Goal: Information Seeking & Learning: Learn about a topic

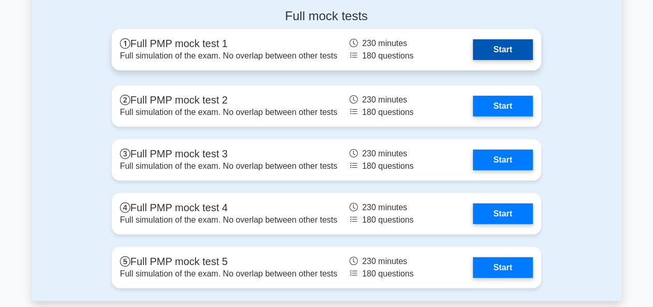
scroll to position [4045, 0]
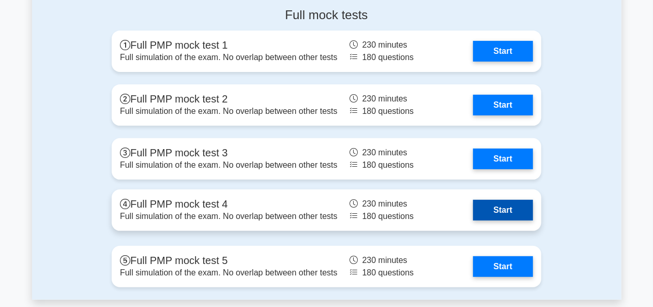
click at [483, 210] on link "Start" at bounding box center [503, 210] width 60 height 21
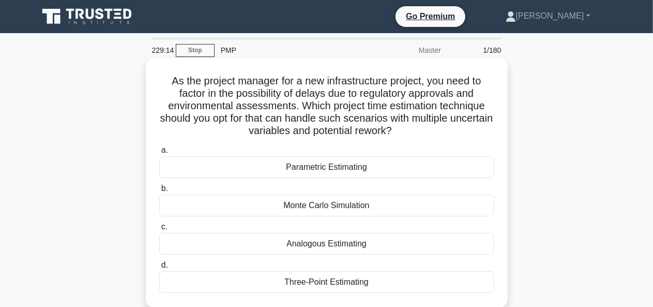
click at [358, 282] on div "Three-Point Estimating" at bounding box center [326, 282] width 335 height 22
click at [159, 268] on input "d. Three-Point Estimating" at bounding box center [159, 265] width 0 height 7
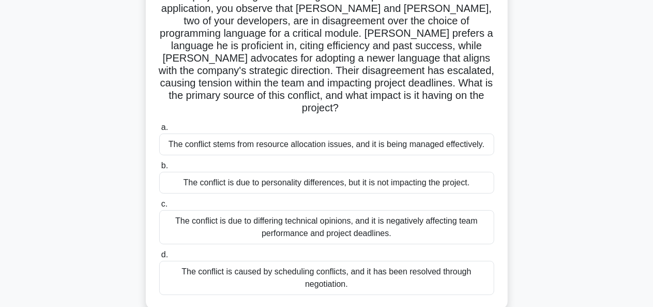
scroll to position [90, 0]
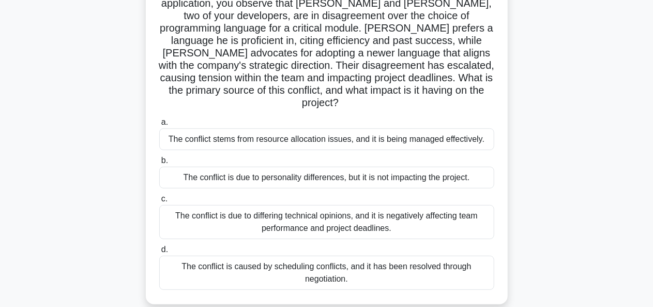
click at [340, 205] on div "The conflict is due to differing technical opinions, and it is negatively affec…" at bounding box center [326, 222] width 335 height 34
click at [159, 202] on input "c. The conflict is due to differing technical opinions, and it is negatively af…" at bounding box center [159, 198] width 0 height 7
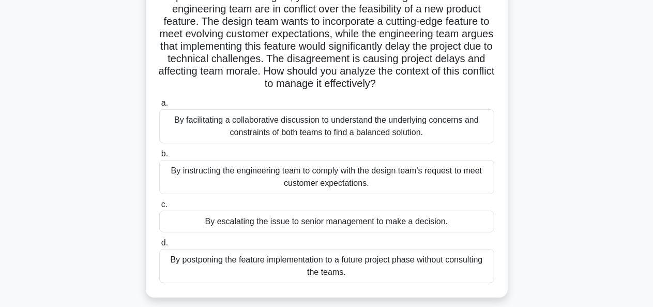
scroll to position [100, 0]
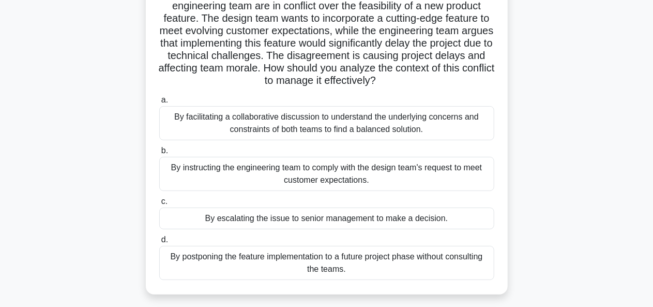
click at [308, 121] on div "By facilitating a collaborative discussion to understand the underlying concern…" at bounding box center [326, 123] width 335 height 34
click at [159, 103] on input "a. By facilitating a collaborative discussion to understand the underlying conc…" at bounding box center [159, 100] width 0 height 7
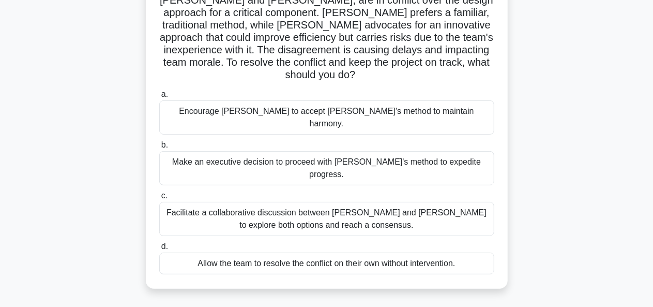
scroll to position [96, 0]
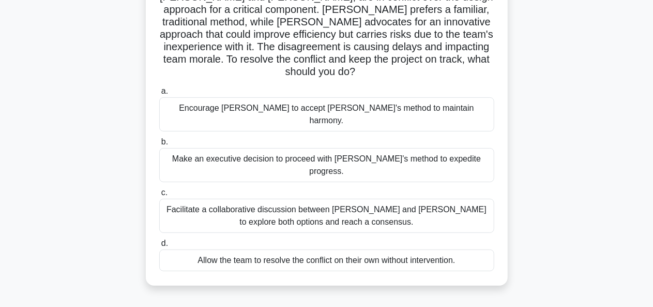
click at [287, 199] on div "Facilitate a collaborative discussion between [PERSON_NAME] and [PERSON_NAME] t…" at bounding box center [326, 216] width 335 height 34
click at [159, 189] on input "c. Facilitate a collaborative discussion between [PERSON_NAME] and [PERSON_NAME…" at bounding box center [159, 192] width 0 height 7
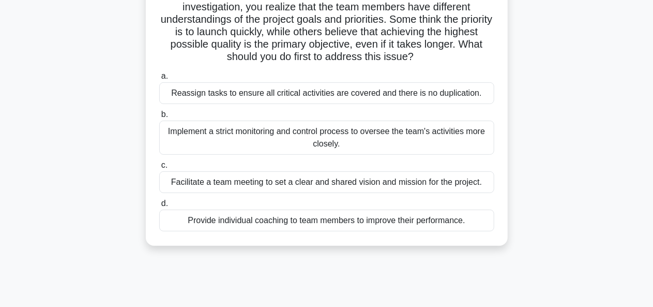
scroll to position [140, 0]
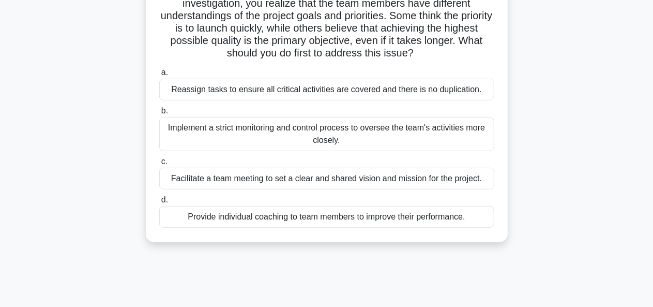
click at [287, 182] on div "Facilitate a team meeting to set a clear and shared vision and mission for the …" at bounding box center [326, 178] width 335 height 22
click at [159, 165] on input "c. Facilitate a team meeting to set a clear and shared vision and mission for t…" at bounding box center [159, 161] width 0 height 7
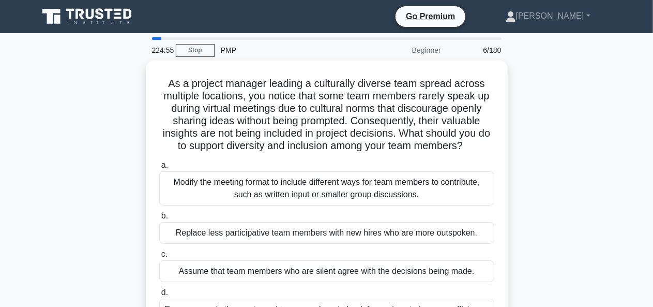
scroll to position [28, 0]
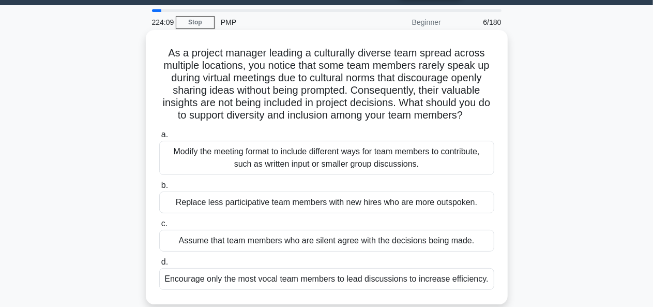
click at [286, 162] on div "Modify the meeting format to include different ways for team members to contrib…" at bounding box center [326, 158] width 335 height 34
click at [159, 138] on input "a. Modify the meeting format to include different ways for team members to cont…" at bounding box center [159, 134] width 0 height 7
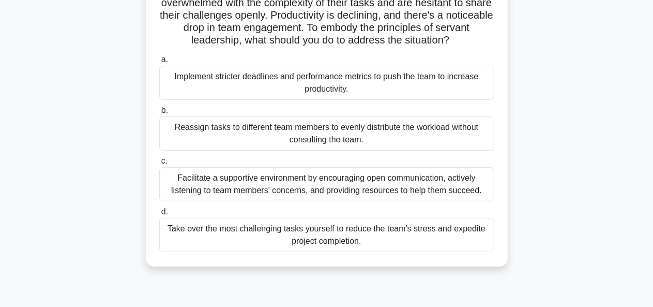
scroll to position [106, 0]
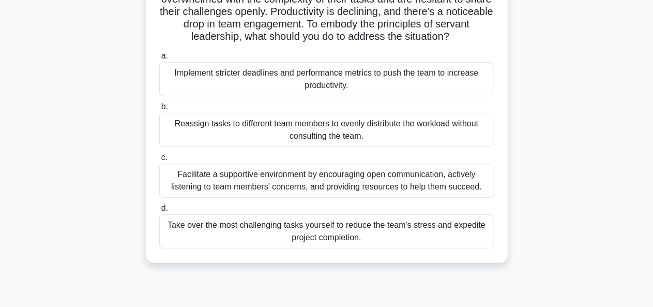
click at [274, 182] on div "Facilitate a supportive environment by encouraging open communication, actively…" at bounding box center [326, 180] width 335 height 34
click at [159, 161] on input "c. Facilitate a supportive environment by encouraging open communication, activ…" at bounding box center [159, 157] width 0 height 7
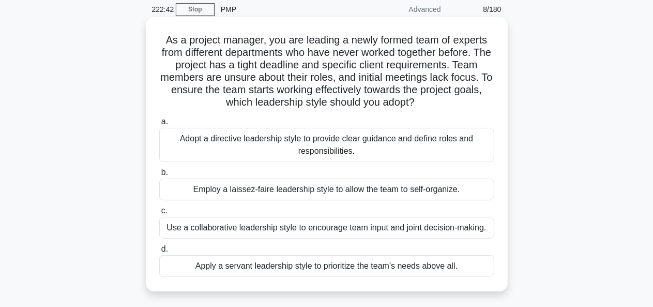
scroll to position [40, 0]
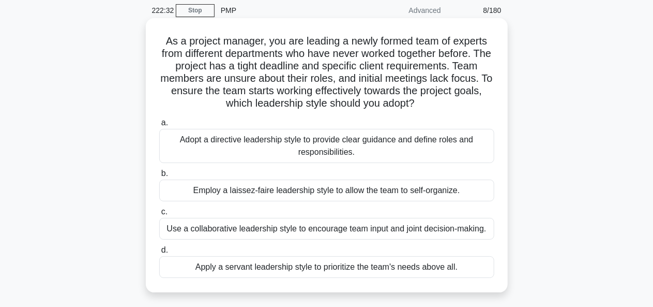
click at [315, 227] on div "Use a collaborative leadership style to encourage team input and joint decision…" at bounding box center [326, 229] width 335 height 22
click at [159, 215] on input "c. Use a collaborative leadership style to encourage team input and joint decis…" at bounding box center [159, 211] width 0 height 7
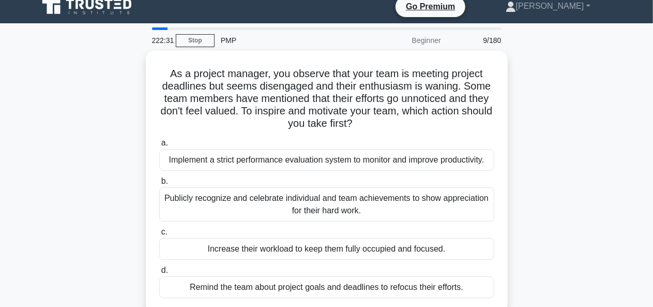
scroll to position [0, 0]
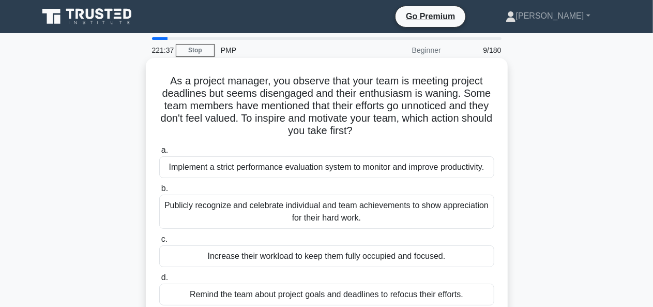
click at [301, 210] on div "Publicly recognize and celebrate individual and team achievements to show appre…" at bounding box center [326, 211] width 335 height 34
click at [159, 192] on input "b. Publicly recognize and celebrate individual and team achievements to show ap…" at bounding box center [159, 188] width 0 height 7
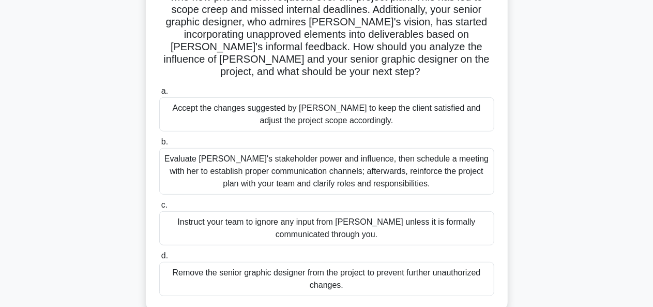
scroll to position [151, 0]
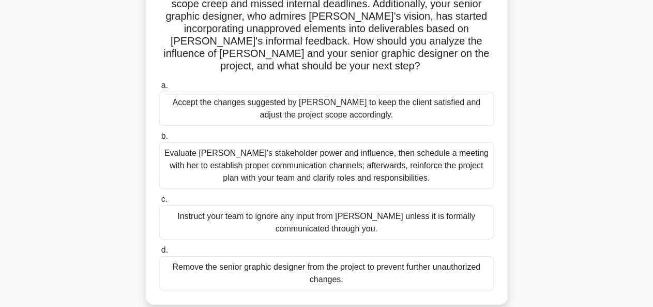
click at [286, 163] on div "Evaluate Jenna's stakeholder power and influence, then schedule a meeting with …" at bounding box center [326, 165] width 335 height 47
click at [159, 140] on input "b. Evaluate Jenna's stakeholder power and influence, then schedule a meeting wi…" at bounding box center [159, 136] width 0 height 7
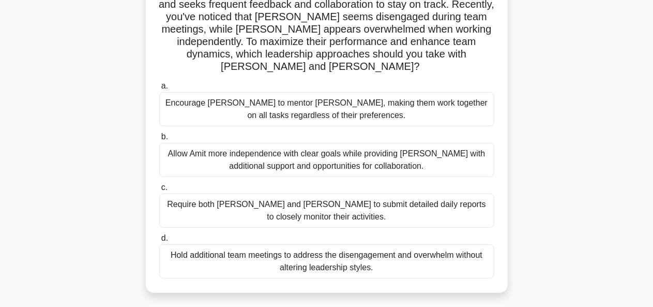
scroll to position [129, 0]
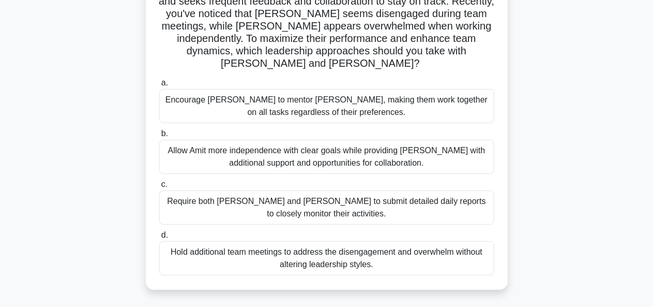
click at [272, 247] on div "Hold additional team meetings to address the disengagement and overwhelm withou…" at bounding box center [326, 258] width 335 height 34
click at [159, 238] on input "d. Hold additional team meetings to address the disengagement and overwhelm wit…" at bounding box center [159, 235] width 0 height 7
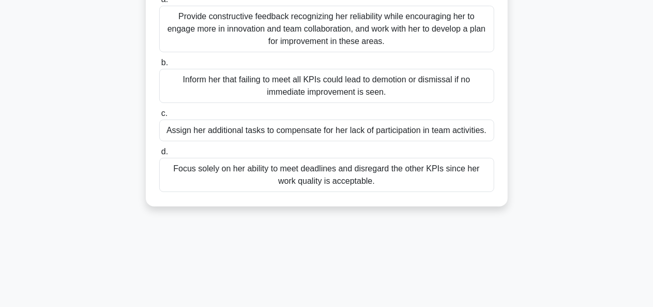
scroll to position [252, 0]
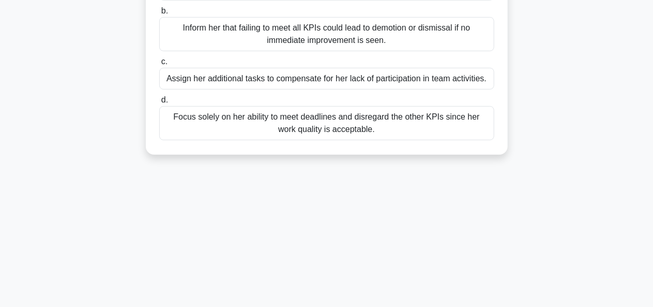
drag, startPoint x: 160, startPoint y: 31, endPoint x: 363, endPoint y: 140, distance: 230.8
copy div "As a project manager, you are reviewing the performance of one of your team mem…"
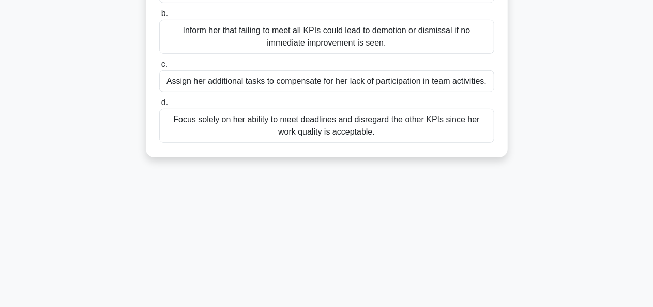
click at [433, 174] on div "216:53 Stop PMP Beginner 12/180 As a project manager, you are reviewing the per…" at bounding box center [326, 43] width 589 height 517
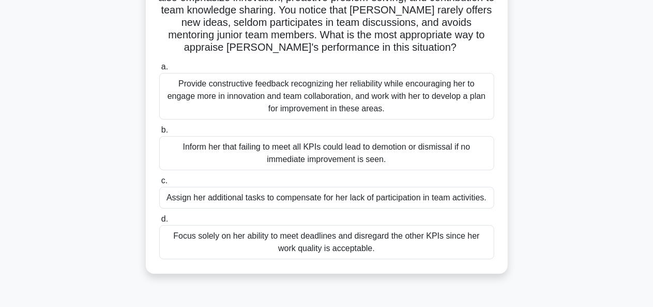
scroll to position [136, 0]
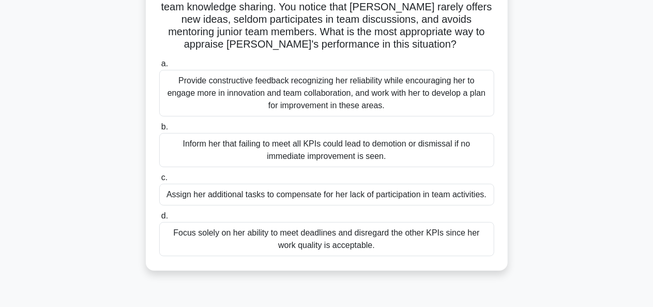
click at [300, 92] on div "Provide constructive feedback recognizing her reliability while encouraging her…" at bounding box center [326, 93] width 335 height 47
click at [159, 67] on input "a. Provide constructive feedback recognizing her reliability while encouraging …" at bounding box center [159, 63] width 0 height 7
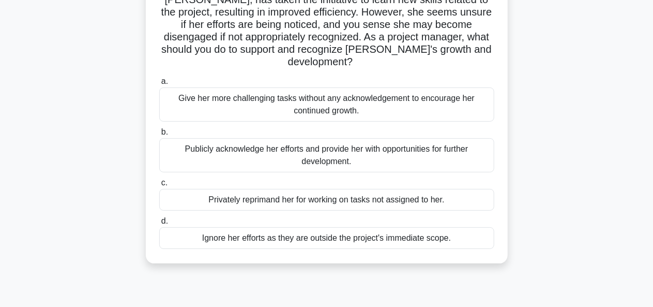
scroll to position [97, 0]
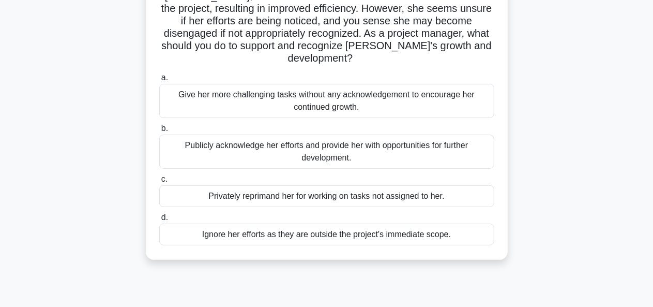
click at [263, 145] on div "Publicly acknowledge her efforts and provide her with opportunities for further…" at bounding box center [326, 151] width 335 height 34
click at [159, 132] on input "b. Publicly acknowledge her efforts and provide her with opportunities for furt…" at bounding box center [159, 128] width 0 height 7
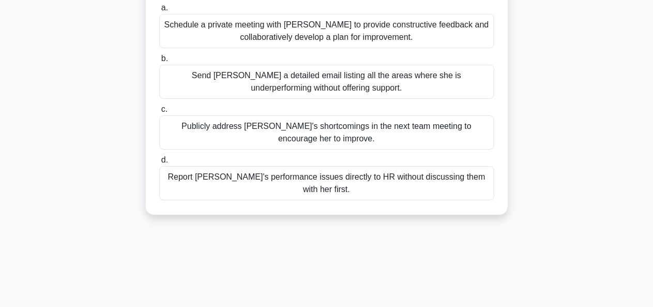
scroll to position [160, 0]
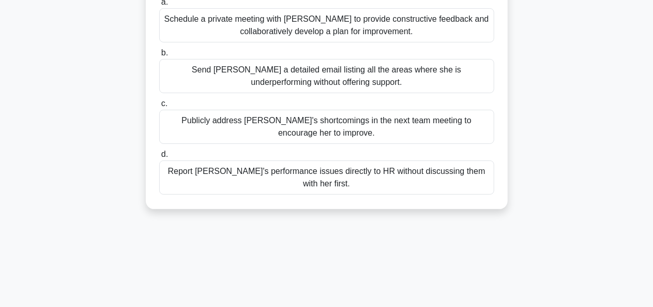
click at [312, 22] on div "Schedule a private meeting with Samantha to provide constructive feedback and c…" at bounding box center [326, 25] width 335 height 34
click at [159, 6] on input "a. Schedule a private meeting with Samantha to provide constructive feedback an…" at bounding box center [159, 2] width 0 height 7
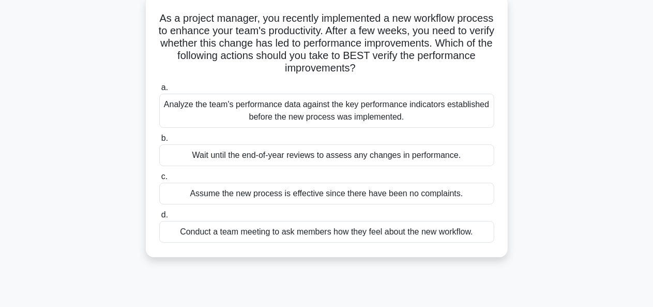
scroll to position [66, 0]
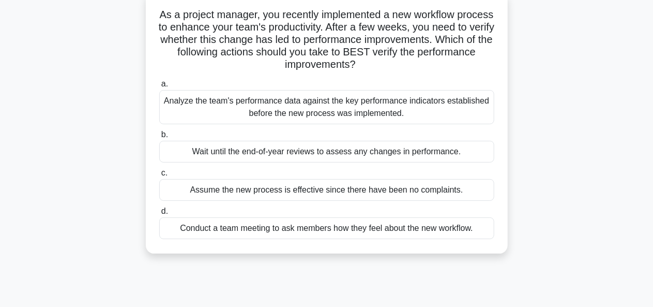
click at [288, 113] on div "Analyze the team's performance data against the key performance indicators esta…" at bounding box center [326, 107] width 335 height 34
click at [159, 87] on input "a. Analyze the team's performance data against the key performance indicators e…" at bounding box center [159, 84] width 0 height 7
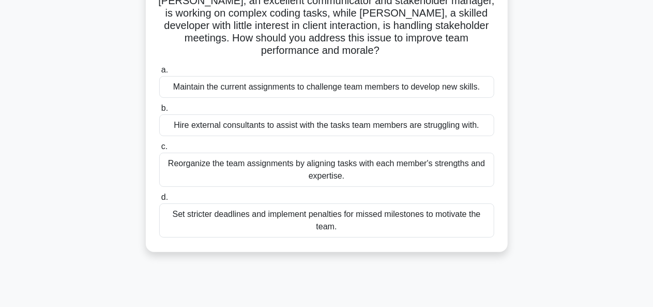
scroll to position [130, 0]
click at [331, 173] on div "Reorganize the team assignments by aligning tasks with each member's strengths …" at bounding box center [326, 169] width 335 height 34
click at [159, 149] on input "c. Reorganize the team assignments by aligning tasks with each member's strengt…" at bounding box center [159, 146] width 0 height 7
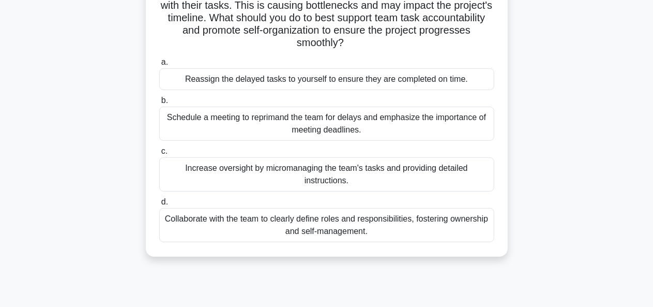
scroll to position [130, 0]
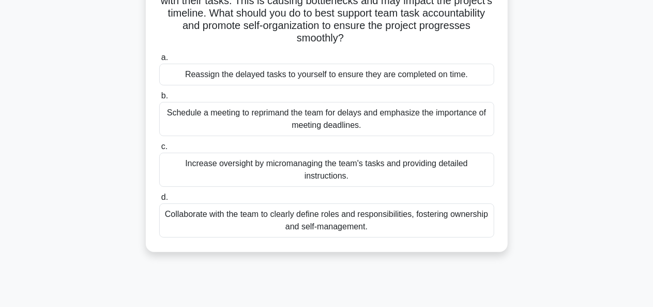
click at [294, 220] on div "Collaborate with the team to clearly define roles and responsibilities, fosteri…" at bounding box center [326, 220] width 335 height 34
click at [159, 201] on input "d. Collaborate with the team to clearly define roles and responsibilities, fost…" at bounding box center [159, 197] width 0 height 7
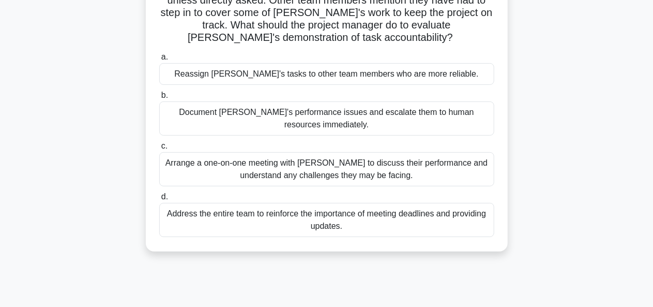
scroll to position [136, 0]
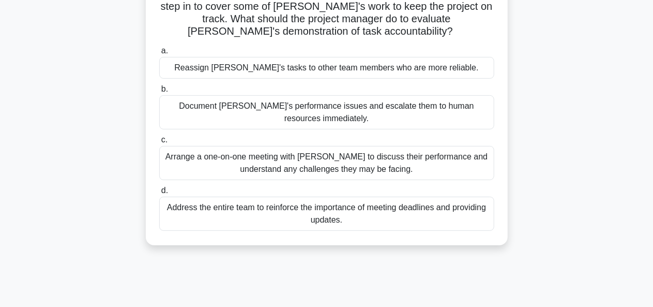
click at [321, 150] on div "Arrange a one-on-one meeting with Jamie to discuss their performance and unders…" at bounding box center [326, 163] width 335 height 34
click at [159, 143] on input "c. Arrange a one-on-one meeting with Jamie to discuss their performance and und…" at bounding box center [159, 139] width 0 height 7
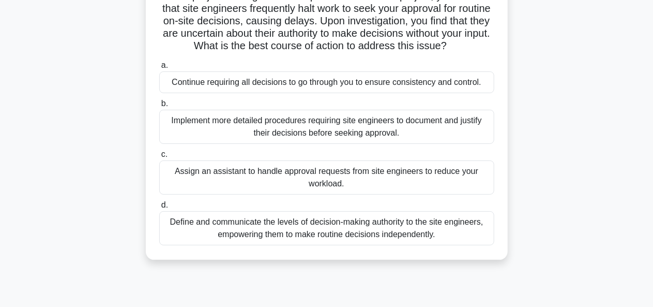
scroll to position [89, 0]
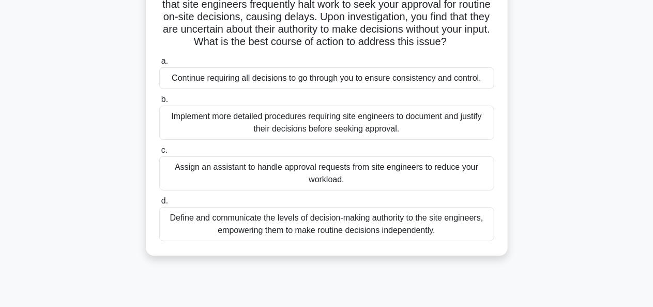
click at [310, 226] on div "Define and communicate the levels of decision-making authority to the site engi…" at bounding box center [326, 224] width 335 height 34
click at [159, 204] on input "d. Define and communicate the levels of decision-making authority to the site e…" at bounding box center [159, 200] width 0 height 7
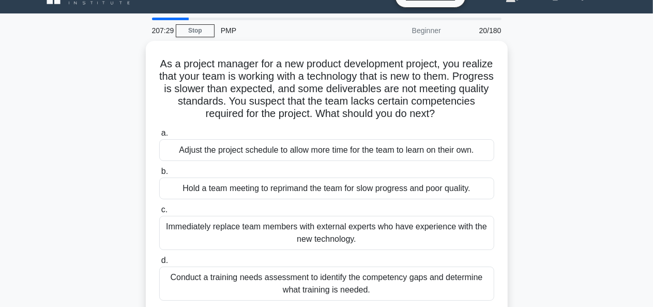
scroll to position [41, 0]
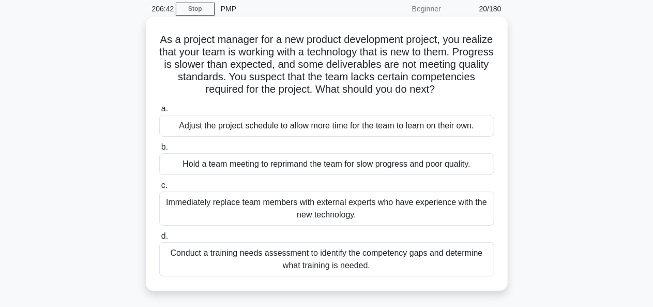
click at [308, 268] on div "Conduct a training needs assessment to identify the competency gaps and determi…" at bounding box center [326, 259] width 335 height 34
click at [159, 239] on input "d. Conduct a training needs assessment to identify the competency gaps and dete…" at bounding box center [159, 236] width 0 height 7
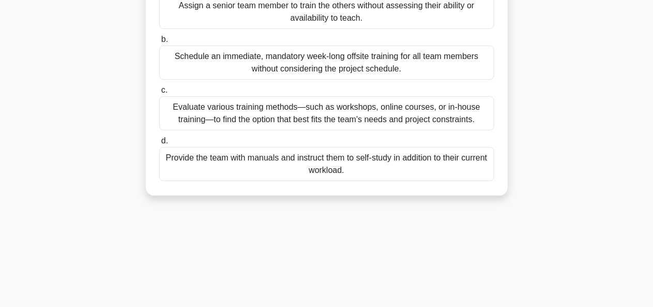
scroll to position [152, 0]
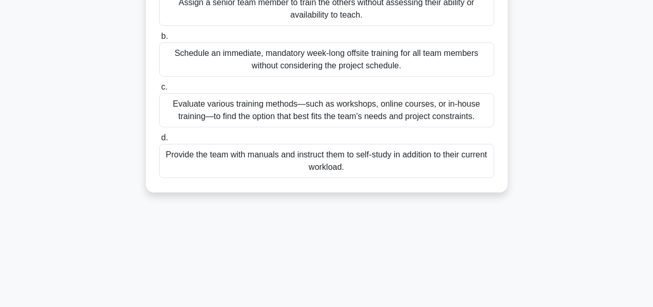
click at [340, 127] on div "Evaluate various training methods—such as workshops, online courses, or in-hous…" at bounding box center [326, 110] width 335 height 34
click at [159, 90] on input "c. Evaluate various training methods—such as workshops, online courses, or in-h…" at bounding box center [159, 87] width 0 height 7
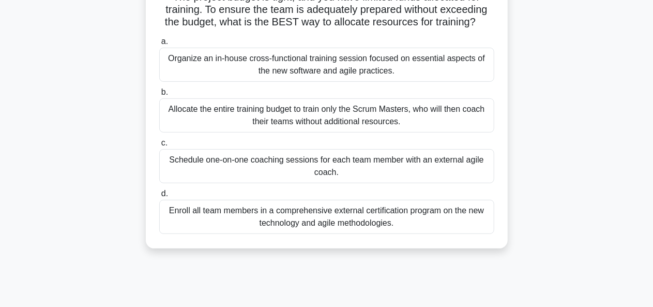
scroll to position [141, 0]
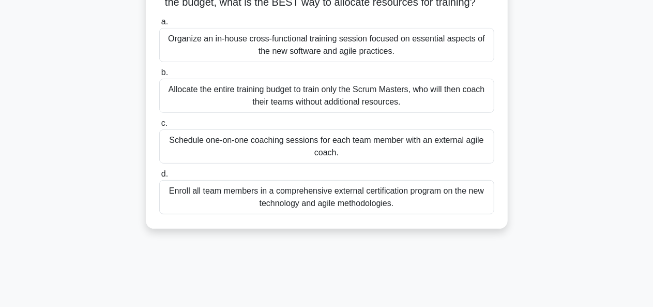
click at [325, 62] on div "Organize an in-house cross-functional training session focused on essential asp…" at bounding box center [326, 45] width 335 height 34
click at [159, 25] on input "a. Organize an in-house cross-functional training session focused on essential …" at bounding box center [159, 22] width 0 height 7
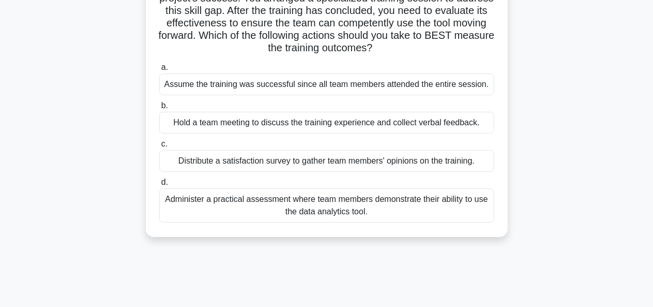
scroll to position [110, 0]
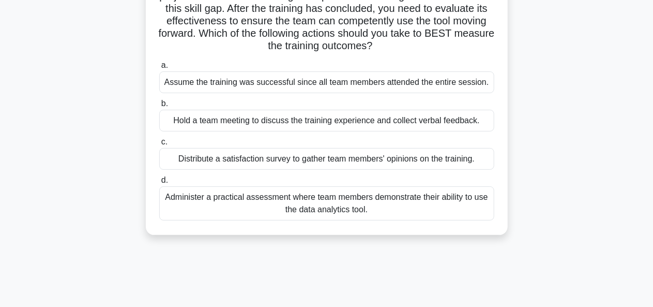
click at [331, 197] on div "Administer a practical assessment where team members demonstrate their ability …" at bounding box center [326, 203] width 335 height 34
click at [159, 184] on input "d. Administer a practical assessment where team members demonstrate their abili…" at bounding box center [159, 180] width 0 height 7
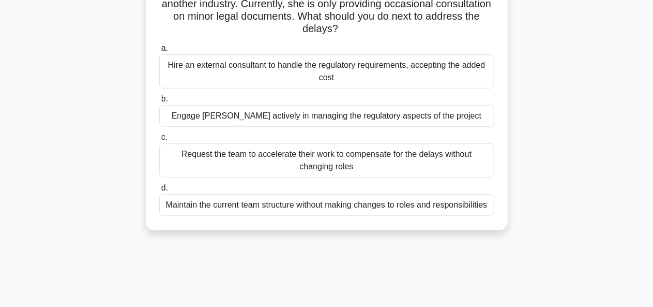
scroll to position [127, 0]
click at [275, 118] on div "Engage Maria more actively in managing the regulatory aspects of the project" at bounding box center [326, 115] width 335 height 22
click at [159, 102] on input "b. Engage Maria more actively in managing the regulatory aspects of the project" at bounding box center [159, 98] width 0 height 7
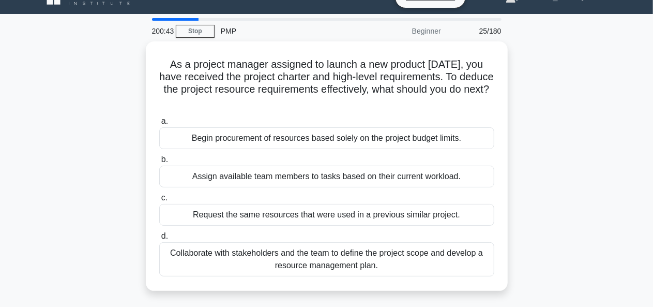
scroll to position [0, 0]
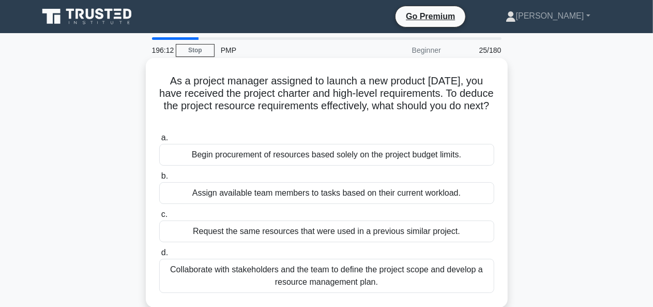
click at [347, 266] on div "Collaborate with stakeholders and the team to define the project scope and deve…" at bounding box center [326, 275] width 335 height 34
click at [159, 256] on input "d. Collaborate with stakeholders and the team to define the project scope and d…" at bounding box center [159, 252] width 0 height 7
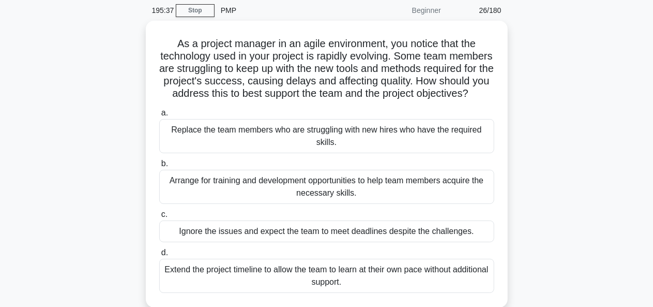
scroll to position [51, 0]
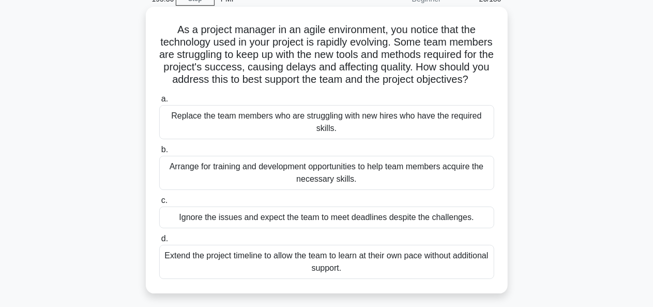
click at [297, 188] on div "Arrange for training and development opportunities to help team members acquire…" at bounding box center [326, 173] width 335 height 34
click at [159, 153] on input "b. Arrange for training and development opportunities to help team members acqu…" at bounding box center [159, 149] width 0 height 7
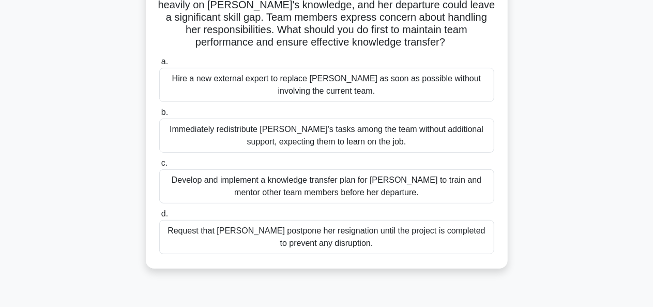
scroll to position [129, 0]
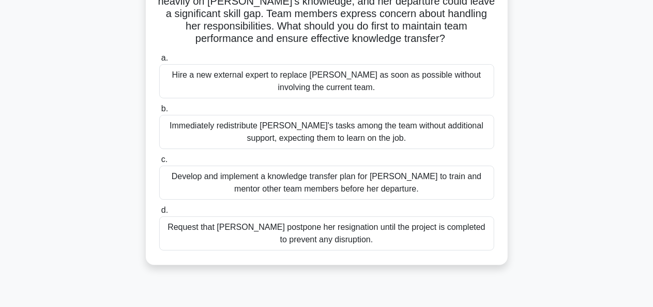
click at [252, 185] on div "Develop and implement a knowledge transfer plan for Priya to train and mentor o…" at bounding box center [326, 182] width 335 height 34
click at [159, 163] on input "c. Develop and implement a knowledge transfer plan for Priya to train and mento…" at bounding box center [159, 159] width 0 height 7
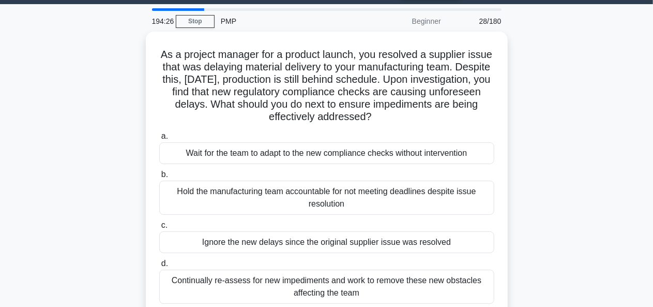
scroll to position [0, 0]
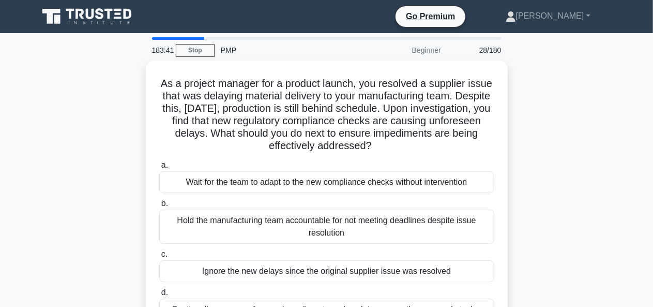
click at [546, 75] on div "As a project manager for a product launch, you resolved a supplier issue that w…" at bounding box center [326, 209] width 589 height 299
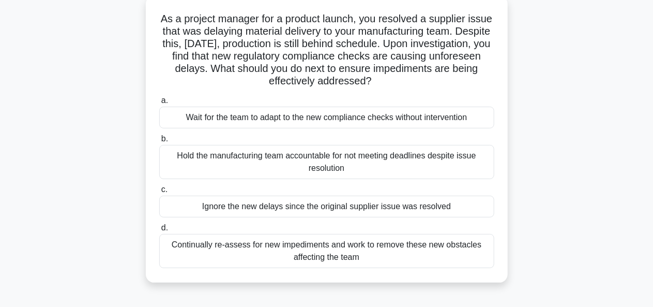
scroll to position [64, 0]
